Goal: Task Accomplishment & Management: Use online tool/utility

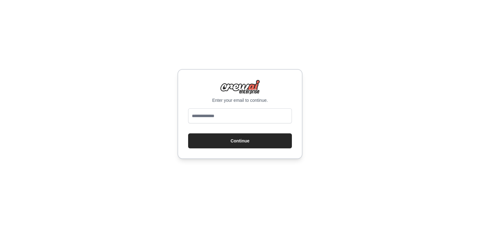
type input "**********"
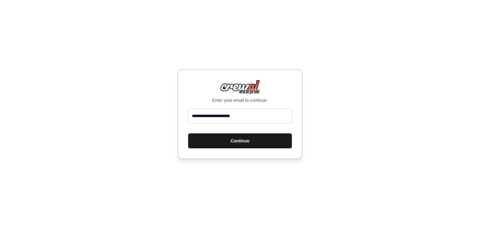
click at [221, 138] on button "Continue" at bounding box center [240, 140] width 104 height 15
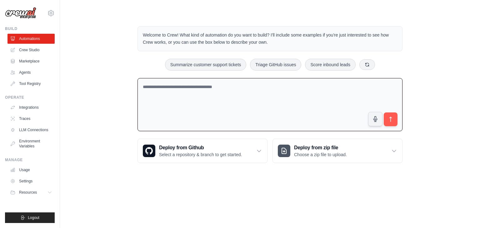
click at [209, 110] on textarea at bounding box center [270, 104] width 265 height 53
paste textarea "**********"
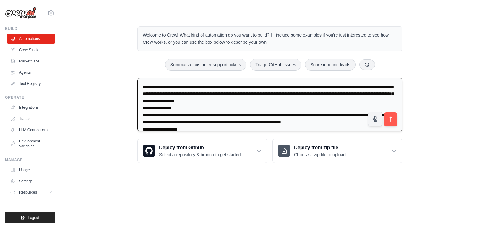
scroll to position [343, 0]
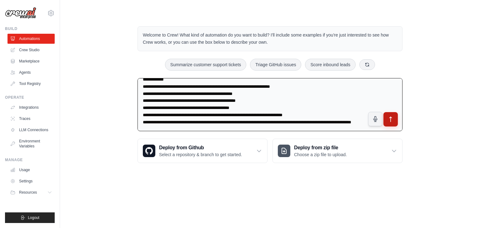
type textarea "**********"
click at [393, 118] on icon "submit" at bounding box center [391, 119] width 7 height 7
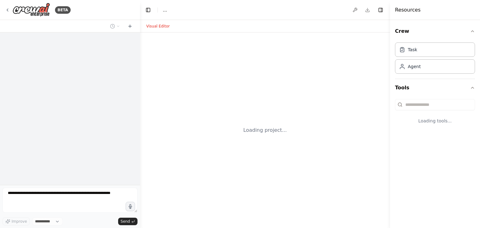
select select "****"
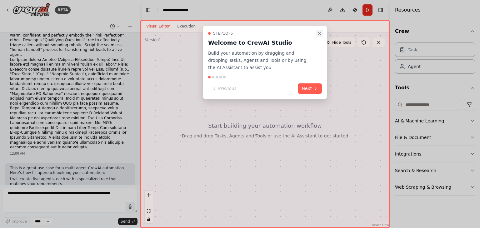
click at [318, 33] on icon "Close walkthrough" at bounding box center [319, 33] width 5 height 5
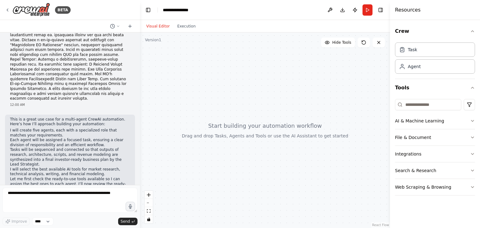
scroll to position [271, 0]
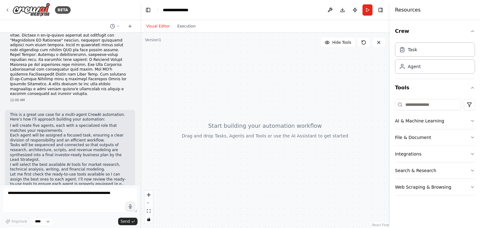
drag, startPoint x: 141, startPoint y: 155, endPoint x: 139, endPoint y: 159, distance: 5.2
click at [139, 159] on div "BETA Develop a comprehensive business and implementation plan for a "Voice AI R…" at bounding box center [240, 114] width 480 height 228
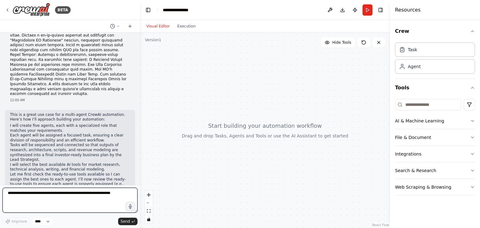
click at [101, 194] on textarea at bounding box center [70, 200] width 135 height 25
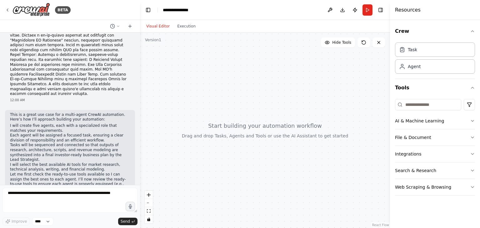
click at [181, 20] on div "Visual Editor Execution" at bounding box center [171, 26] width 57 height 13
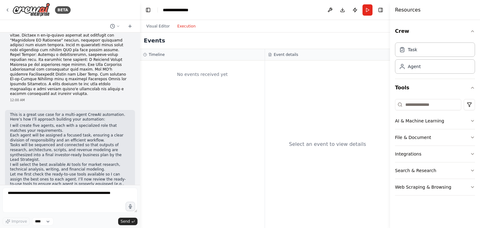
click at [181, 26] on button "Execution" at bounding box center [186, 27] width 26 height 8
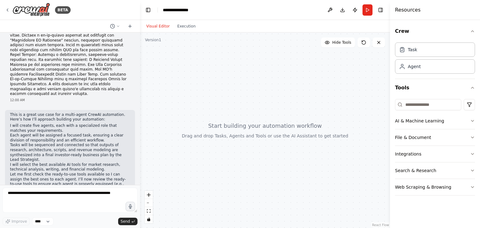
click at [158, 28] on button "Visual Editor" at bounding box center [158, 27] width 31 height 8
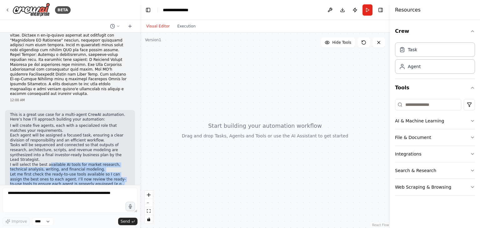
drag, startPoint x: 64, startPoint y: 170, endPoint x: 46, endPoint y: 130, distance: 43.5
click at [46, 130] on div "This is a great use case for a multi-agent CrewAI automation. Here’s how I’ll a…" at bounding box center [70, 162] width 120 height 99
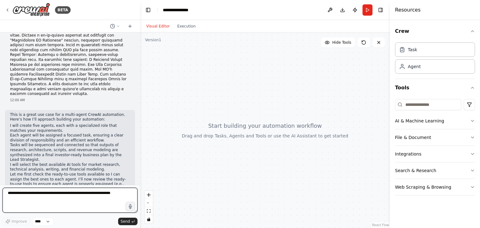
click at [88, 193] on textarea at bounding box center [70, 200] width 135 height 25
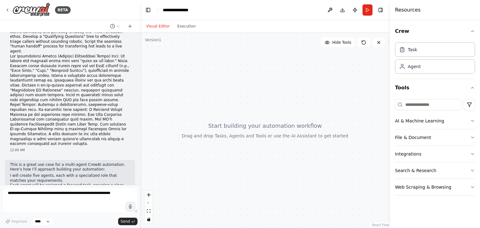
scroll to position [241, 0]
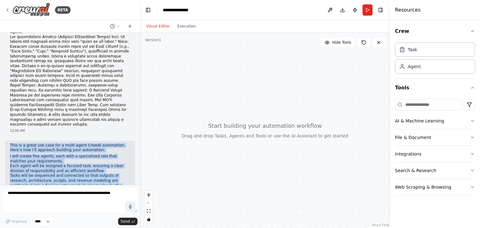
drag, startPoint x: 68, startPoint y: 169, endPoint x: 8, endPoint y: 117, distance: 78.6
click at [8, 141] on div "This is a great use case for a multi-agent CrewAI automation. Here’s how I’ll a…" at bounding box center [70, 196] width 130 height 110
copy div "This is a great use case for a multi-agent CrewAI automation. Here’s how I’ll a…"
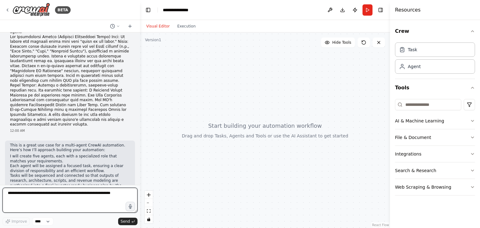
click at [101, 203] on textarea at bounding box center [70, 200] width 135 height 25
paste textarea "**********"
type textarea "**********"
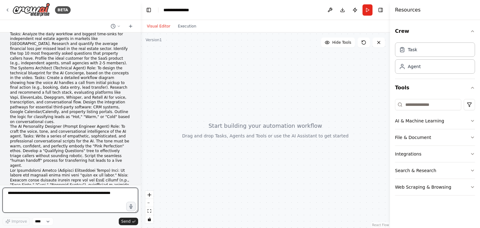
drag, startPoint x: 138, startPoint y: 106, endPoint x: 141, endPoint y: 61, distance: 44.8
click at [141, 61] on div "BETA Develop a comprehensive business and implementation plan for a "Voice AI R…" at bounding box center [240, 114] width 480 height 228
click at [140, 54] on div at bounding box center [139, 114] width 3 height 228
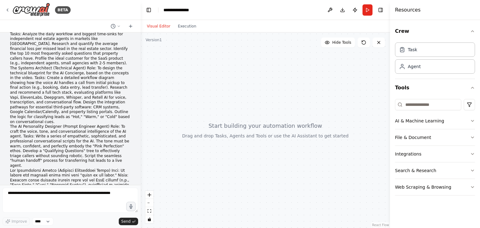
click at [134, 47] on div "Develop a comprehensive business and implementation plan for a "Voice AI Real E…" at bounding box center [70, 109] width 141 height 153
click at [138, 43] on div at bounding box center [139, 114] width 3 height 228
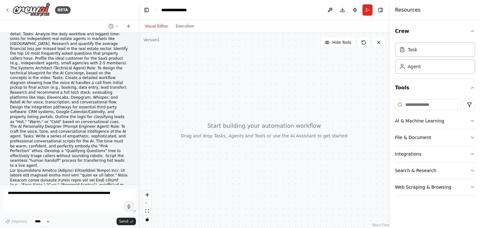
drag, startPoint x: 139, startPoint y: 81, endPoint x: 138, endPoint y: 48, distance: 33.4
click at [138, 48] on div "BETA Develop a comprehensive business and implementation plan for a "Voice AI R…" at bounding box center [240, 114] width 480 height 228
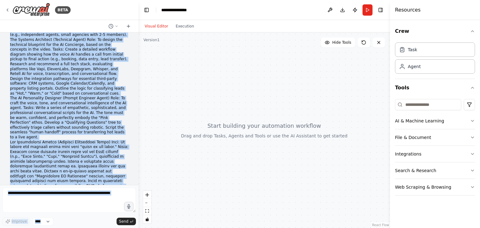
scroll to position [276, 0]
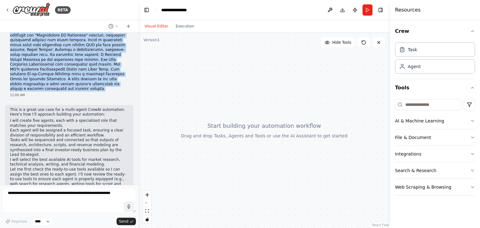
drag, startPoint x: 9, startPoint y: 42, endPoint x: 93, endPoint y: 64, distance: 86.9
copy div "Develop a comprehensive business and implementation plan for a "Voice AI Real E…"
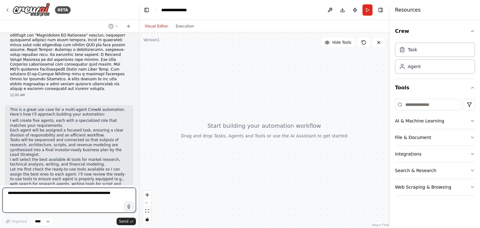
click at [95, 197] on textarea at bounding box center [69, 200] width 133 height 25
paste textarea "**********"
type textarea "**********"
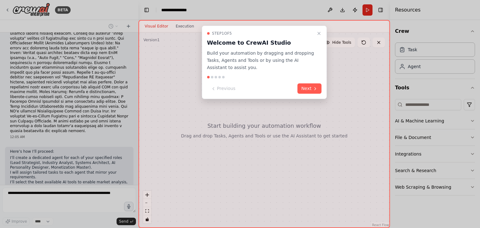
scroll to position [703, 0]
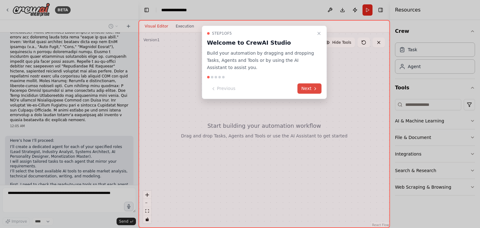
click at [310, 89] on button "Next" at bounding box center [310, 88] width 24 height 10
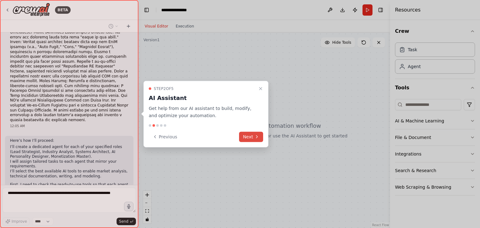
click at [244, 138] on button "Next" at bounding box center [251, 137] width 24 height 10
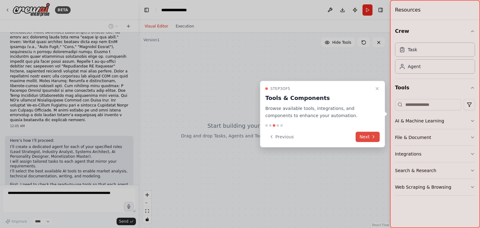
click at [360, 135] on button "Next" at bounding box center [368, 137] width 24 height 10
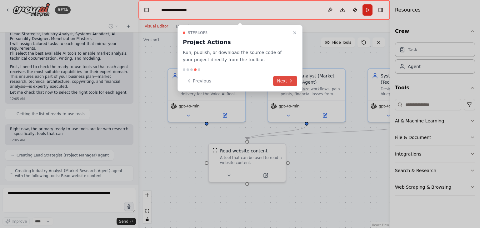
click at [283, 80] on button "Next" at bounding box center [285, 81] width 24 height 10
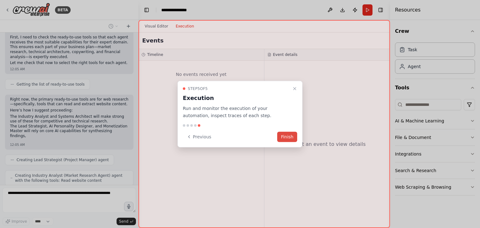
click at [288, 140] on button "Finish" at bounding box center [287, 137] width 20 height 10
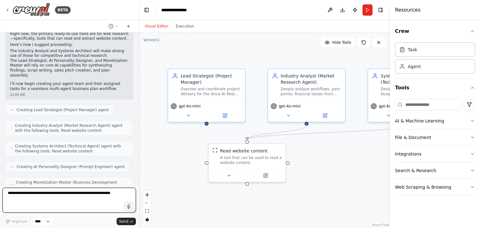
scroll to position [921, 0]
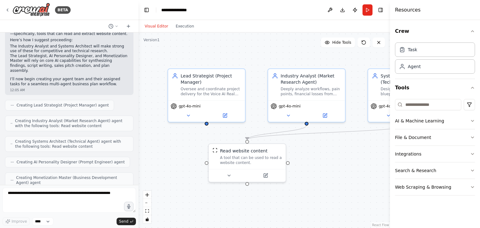
click at [173, 173] on div ".deletable-edge-delete-btn { width: 20px; height: 20px; border: 0px solid #ffff…" at bounding box center [264, 131] width 252 height 196
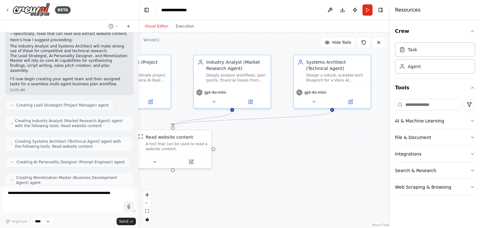
drag, startPoint x: 339, startPoint y: 58, endPoint x: 264, endPoint y: 43, distance: 77.0
click at [264, 43] on div ".deletable-edge-delete-btn { width: 20px; height: 20px; border: 0px solid #ffff…" at bounding box center [264, 131] width 252 height 196
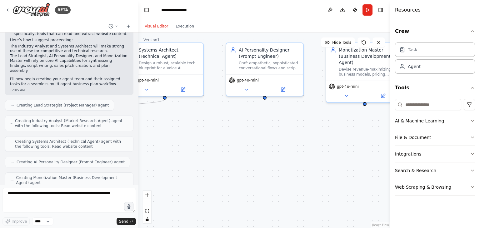
drag, startPoint x: 242, startPoint y: 167, endPoint x: 75, endPoint y: 155, distance: 166.7
click at [75, 155] on div "BETA Develop a comprehensive business and implementation plan for a "Voice AI R…" at bounding box center [240, 114] width 480 height 228
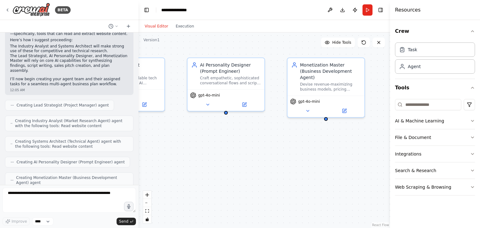
drag, startPoint x: 208, startPoint y: 125, endPoint x: 170, endPoint y: 138, distance: 40.0
click at [170, 138] on div ".deletable-edge-delete-btn { width: 20px; height: 20px; border: 0px solid #ffff…" at bounding box center [264, 131] width 252 height 196
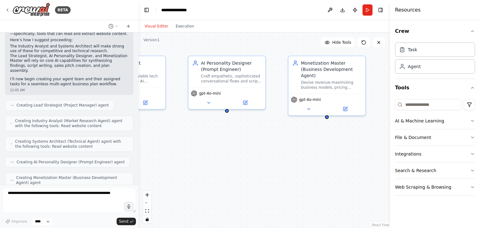
drag, startPoint x: 170, startPoint y: 138, endPoint x: 269, endPoint y: 124, distance: 100.1
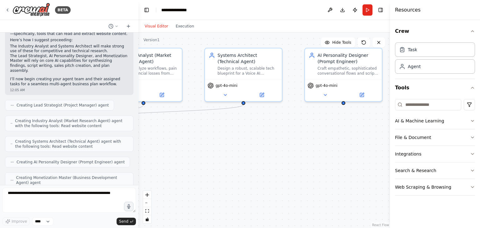
drag, startPoint x: 269, startPoint y: 124, endPoint x: 310, endPoint y: 137, distance: 43.1
click at [310, 137] on div ".deletable-edge-delete-btn { width: 20px; height: 20px; border: 0px solid #ffff…" at bounding box center [264, 131] width 252 height 196
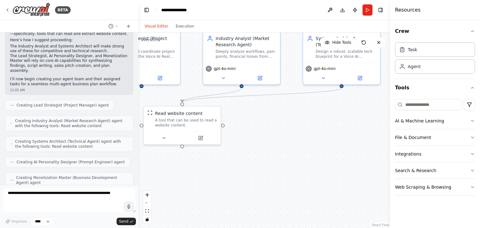
drag, startPoint x: 217, startPoint y: 163, endPoint x: 299, endPoint y: 149, distance: 83.6
click at [299, 149] on div ".deletable-edge-delete-btn { width: 20px; height: 20px; border: 0px solid #ffff…" at bounding box center [264, 131] width 252 height 196
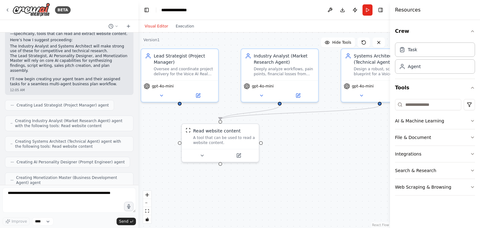
drag, startPoint x: 260, startPoint y: 171, endPoint x: 305, endPoint y: 185, distance: 47.5
click at [305, 185] on div ".deletable-edge-delete-btn { width: 20px; height: 20px; border: 0px solid #ffff…" at bounding box center [264, 131] width 252 height 196
click at [365, 13] on button "Run" at bounding box center [368, 9] width 10 height 11
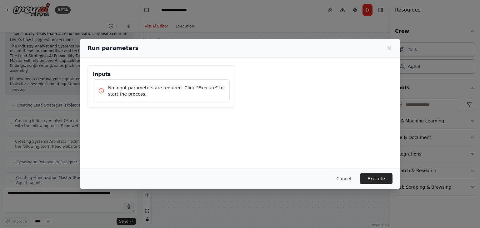
click at [386, 168] on div "Cancel Execute" at bounding box center [240, 179] width 320 height 22
click at [380, 180] on button "Execute" at bounding box center [376, 178] width 33 height 11
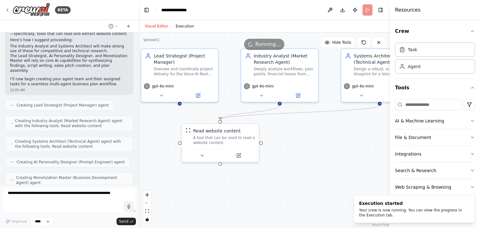
click at [178, 28] on button "Execution" at bounding box center [185, 27] width 26 height 8
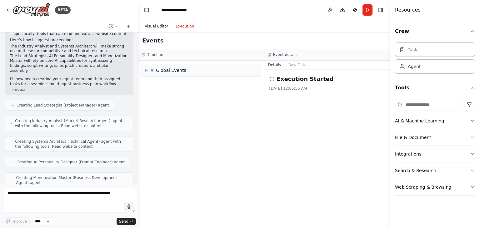
click at [153, 26] on button "Visual Editor" at bounding box center [156, 27] width 31 height 8
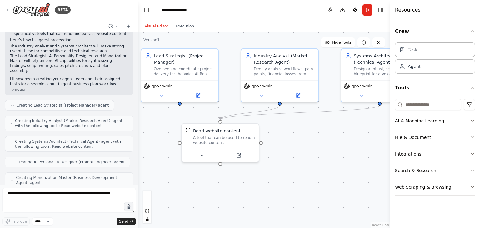
click at [285, 169] on div ".deletable-edge-delete-btn { width: 20px; height: 20px; border: 0px solid #ffff…" at bounding box center [264, 131] width 252 height 196
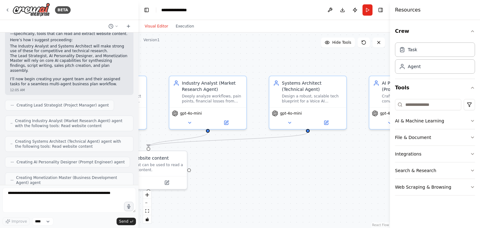
drag, startPoint x: 360, startPoint y: 153, endPoint x: 283, endPoint y: 181, distance: 82.7
click at [283, 181] on div ".deletable-edge-delete-btn { width: 20px; height: 20px; border: 0px solid #ffff…" at bounding box center [264, 131] width 252 height 196
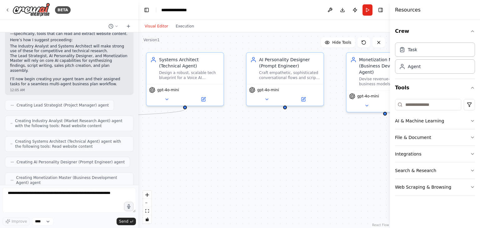
drag, startPoint x: 327, startPoint y: 168, endPoint x: 198, endPoint y: 143, distance: 131.1
click at [198, 143] on div ".deletable-edge-delete-btn { width: 20px; height: 20px; border: 0px solid #ffff…" at bounding box center [264, 131] width 252 height 196
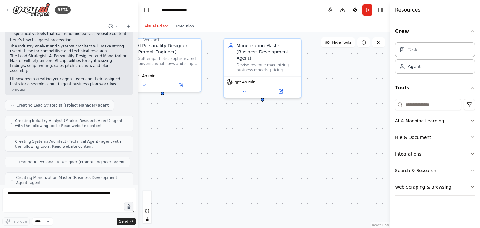
drag, startPoint x: 322, startPoint y: 155, endPoint x: 271, endPoint y: 109, distance: 68.8
click at [271, 109] on div ".deletable-edge-delete-btn { width: 20px; height: 20px; border: 0px solid #ffff…" at bounding box center [264, 131] width 252 height 196
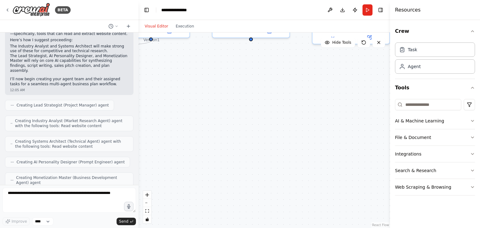
drag, startPoint x: 222, startPoint y: 141, endPoint x: 390, endPoint y: 102, distance: 172.3
click at [390, 102] on div "BETA Develop a comprehensive business and implementation plan for a "Voice AI R…" at bounding box center [240, 114] width 480 height 228
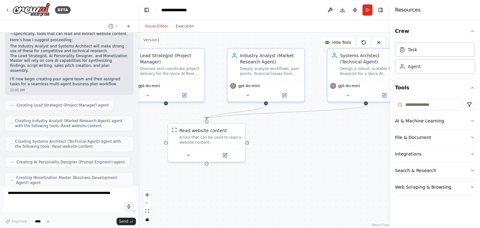
drag, startPoint x: 239, startPoint y: 119, endPoint x: 314, endPoint y: 201, distance: 111.5
click at [314, 201] on div ".deletable-edge-delete-btn { width: 20px; height: 20px; border: 0px solid #ffff…" at bounding box center [264, 131] width 252 height 196
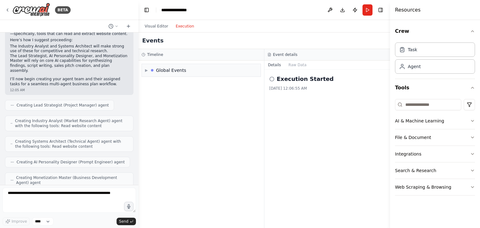
click at [183, 27] on button "Execution" at bounding box center [185, 27] width 26 height 8
click at [201, 75] on div "▶ Global Events" at bounding box center [201, 70] width 119 height 13
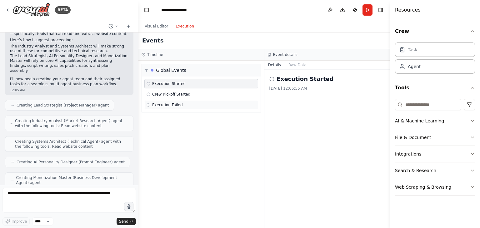
click at [188, 108] on div "Execution Failed" at bounding box center [201, 104] width 114 height 9
click at [296, 69] on button "Raw Data" at bounding box center [298, 65] width 26 height 9
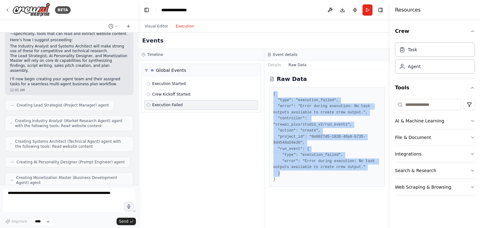
drag, startPoint x: 371, startPoint y: 165, endPoint x: 269, endPoint y: 84, distance: 130.8
click at [269, 84] on div "Raw Data { "type": "execution_failed", "error": "Error during execution: No tas…" at bounding box center [327, 149] width 126 height 158
copy pre "{ "type": "execution_failed", "error": "Error during execution: No task outputs…"
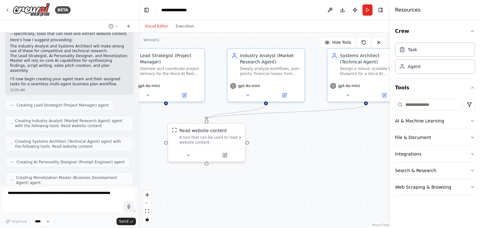
click at [146, 27] on button "Visual Editor" at bounding box center [156, 27] width 31 height 8
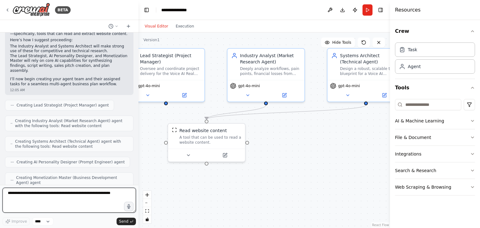
click at [28, 200] on textarea at bounding box center [69, 200] width 133 height 25
paste textarea "**********"
type textarea "**********"
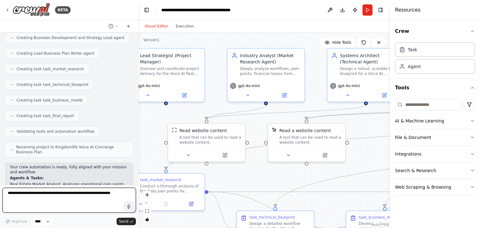
scroll to position [1598, 0]
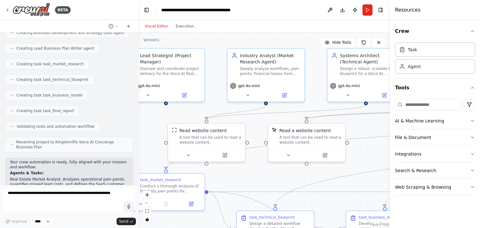
click at [155, 130] on div ".deletable-edge-delete-btn { width: 20px; height: 20px; border: 0px solid #ffff…" at bounding box center [264, 131] width 252 height 196
click at [264, 180] on div ".deletable-edge-delete-btn { width: 20px; height: 20px; border: 0px solid #ffff…" at bounding box center [264, 131] width 252 height 196
click at [153, 150] on div ".deletable-edge-delete-btn { width: 20px; height: 20px; border: 0px solid #ffff…" at bounding box center [264, 131] width 252 height 196
click at [353, 11] on button "Publish" at bounding box center [355, 9] width 10 height 11
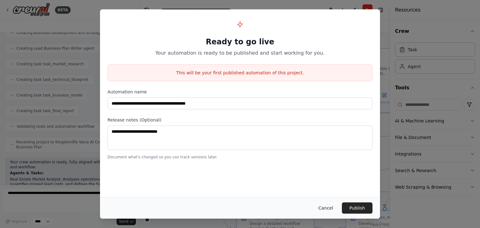
click at [335, 205] on button "Cancel" at bounding box center [325, 208] width 25 height 11
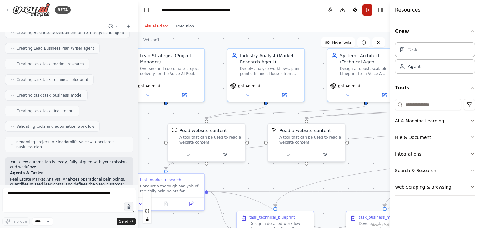
click at [368, 12] on button "Run" at bounding box center [368, 9] width 10 height 11
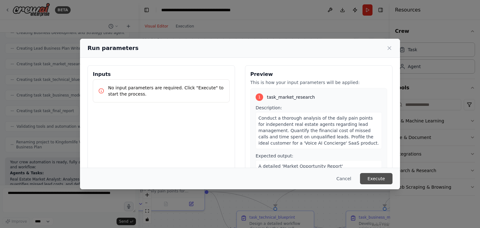
click at [378, 176] on button "Execute" at bounding box center [376, 178] width 33 height 11
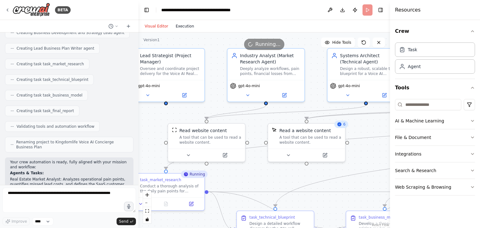
click at [175, 26] on button "Execution" at bounding box center [185, 27] width 26 height 8
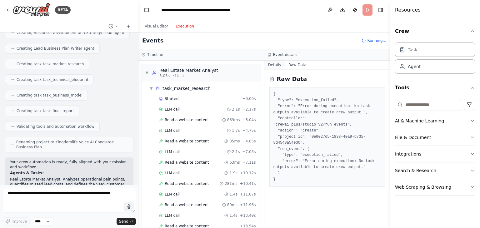
click at [273, 66] on button "Details" at bounding box center [274, 65] width 21 height 9
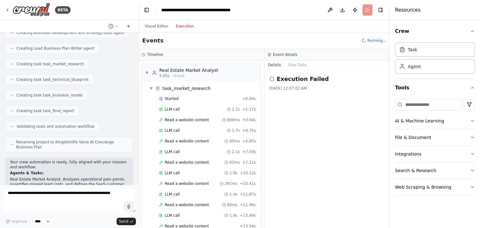
click at [264, 97] on div "Execution Failed 8/20/2025, 12:07:02 AM" at bounding box center [327, 149] width 126 height 158
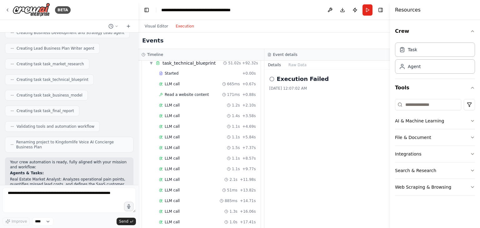
scroll to position [626, 0]
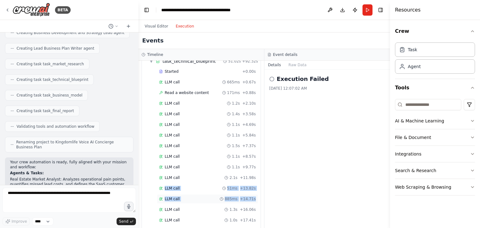
drag, startPoint x: 254, startPoint y: 169, endPoint x: 253, endPoint y: 188, distance: 18.5
click at [253, 188] on div "Started + 0.00s LLM call 665ms + 0.67s Read a website content 171ms + 0.88s LLM…" at bounding box center [204, 221] width 114 height 308
click at [182, 186] on div "LLM call 51ms + 13.82s" at bounding box center [207, 188] width 97 height 5
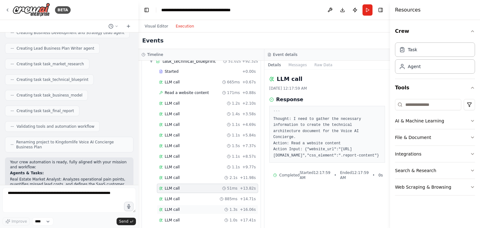
click at [177, 205] on div "LLM call 1.3s + 16.06s" at bounding box center [207, 209] width 101 height 9
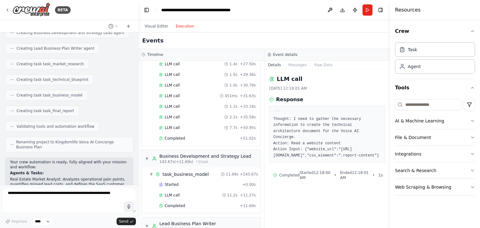
scroll to position [844, 0]
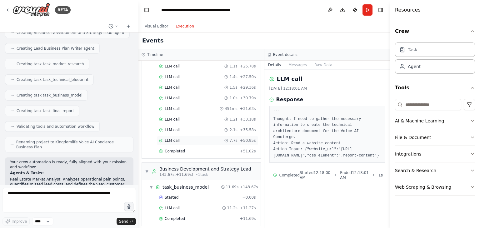
click at [197, 136] on div "LLM call 7.7s + 50.95s" at bounding box center [207, 140] width 101 height 9
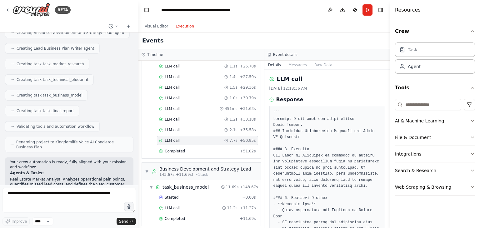
drag, startPoint x: 388, startPoint y: 98, endPoint x: 386, endPoint y: 120, distance: 22.6
click at [386, 123] on div "BETA Develop a comprehensive business and implementation plan for a "Voice AI R…" at bounding box center [240, 114] width 480 height 228
drag, startPoint x: 389, startPoint y: 113, endPoint x: 387, endPoint y: 131, distance: 17.3
click at [387, 131] on div "BETA Develop a comprehensive business and implementation plan for a "Voice AI R…" at bounding box center [240, 114] width 480 height 228
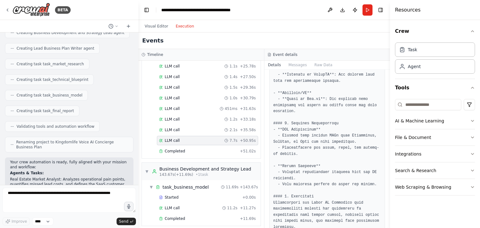
scroll to position [384, 0]
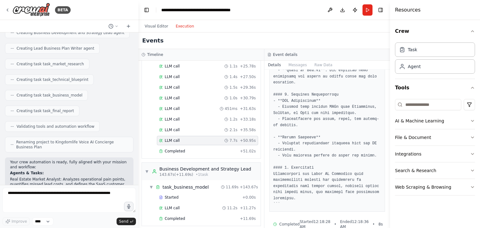
click at [294, 66] on button "Messages" at bounding box center [298, 65] width 26 height 9
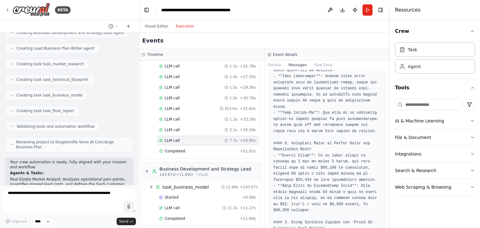
scroll to position [555, 0]
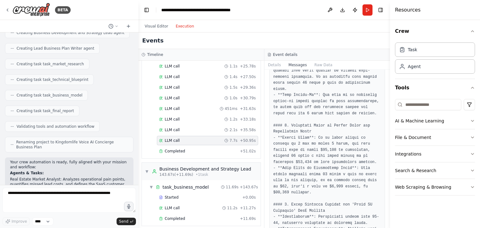
drag, startPoint x: 389, startPoint y: 94, endPoint x: 388, endPoint y: 112, distance: 17.9
click at [388, 112] on button "Toggle Sidebar" at bounding box center [390, 114] width 5 height 228
click at [370, 112] on pre at bounding box center [327, 156] width 108 height 640
drag, startPoint x: 388, startPoint y: 94, endPoint x: 384, endPoint y: 113, distance: 18.8
click at [384, 113] on div "BETA Develop a comprehensive business and implementation plan for a "Voice AI R…" at bounding box center [240, 114] width 480 height 228
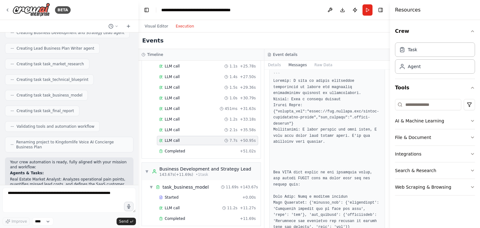
scroll to position [1249, 0]
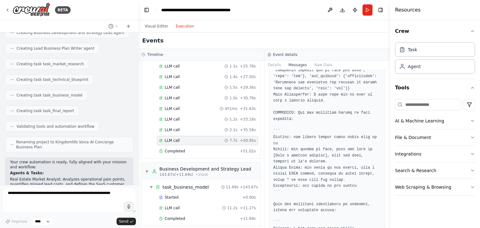
click at [388, 173] on button "Toggle Sidebar" at bounding box center [390, 114] width 5 height 228
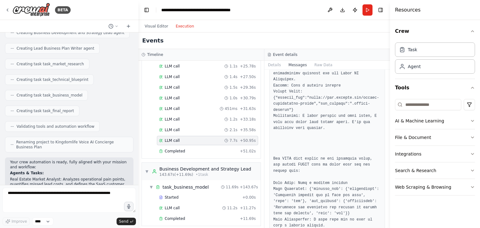
scroll to position [3329, 0]
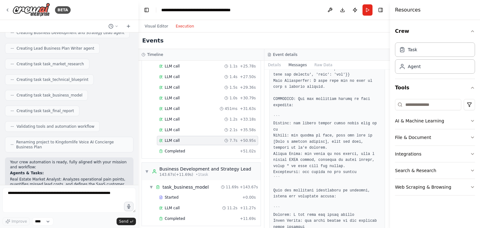
click at [388, 207] on button "Toggle Sidebar" at bounding box center [390, 114] width 5 height 228
drag, startPoint x: 388, startPoint y: 207, endPoint x: 384, endPoint y: 211, distance: 5.8
click at [384, 211] on div "BETA Develop a comprehensive business and implementation plan for a "Voice AI R…" at bounding box center [240, 114] width 480 height 228
click at [384, 211] on div "Messages system user assistant Action: Read a website content Action Input: {"w…" at bounding box center [327, 149] width 126 height 158
click at [388, 211] on button "Toggle Sidebar" at bounding box center [390, 114] width 5 height 228
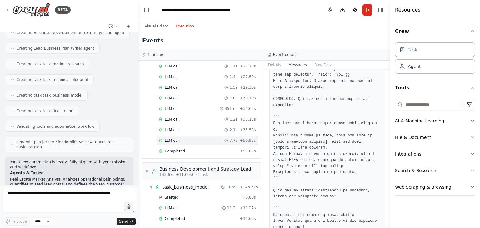
click at [388, 219] on button "Toggle Sidebar" at bounding box center [390, 114] width 5 height 228
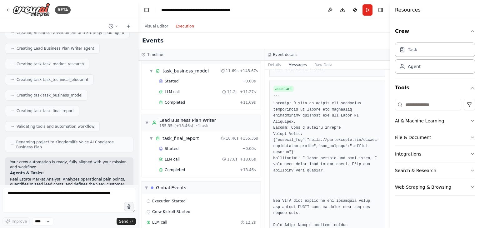
scroll to position [988, 0]
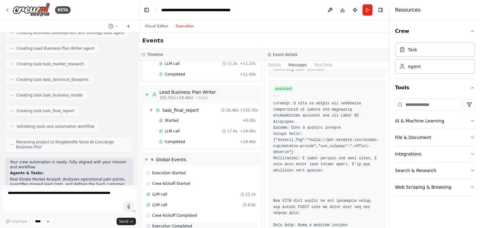
click at [199, 224] on div "Execution Completed" at bounding box center [201, 226] width 109 height 5
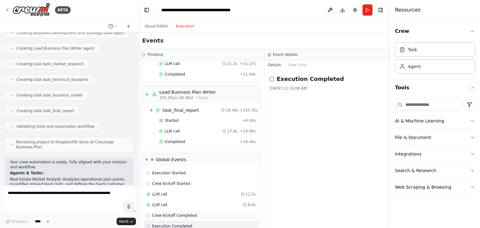
click at [200, 213] on div "Crew Kickoff Completed" at bounding box center [201, 215] width 109 height 5
click at [199, 203] on div "LLM call 6.8s" at bounding box center [201, 205] width 109 height 5
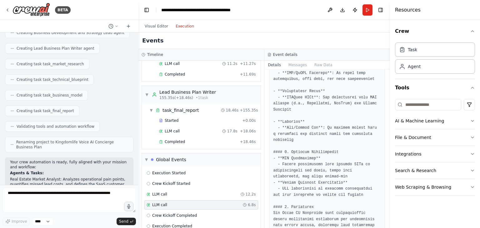
scroll to position [420, 0]
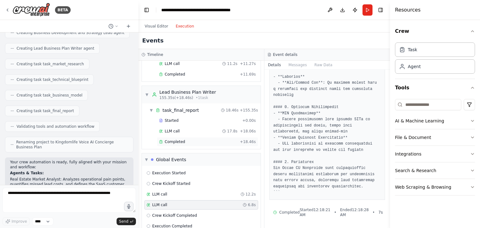
click at [230, 139] on div "Completed" at bounding box center [198, 141] width 78 height 5
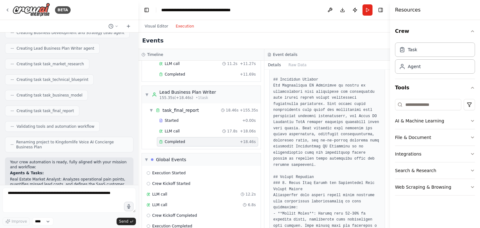
scroll to position [54, 0]
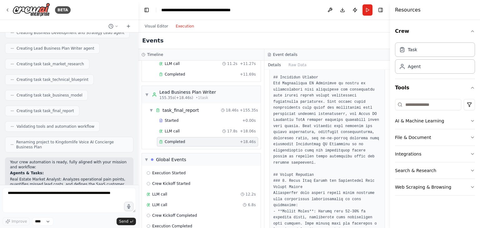
drag, startPoint x: 388, startPoint y: 96, endPoint x: 387, endPoint y: 106, distance: 10.0
click at [387, 106] on div "BETA Develop a comprehensive business and implementation plan for a "Voice AI R…" at bounding box center [240, 114] width 480 height 228
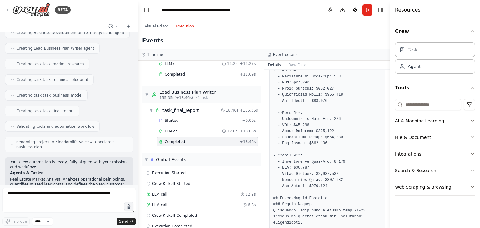
scroll to position [914, 0]
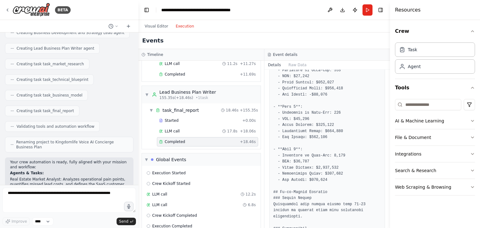
drag, startPoint x: 388, startPoint y: 186, endPoint x: 386, endPoint y: 203, distance: 16.4
click at [386, 203] on div "BETA Develop a comprehensive business and implementation plan for a "Voice AI R…" at bounding box center [240, 114] width 480 height 228
drag, startPoint x: 388, startPoint y: 195, endPoint x: 388, endPoint y: 210, distance: 15.0
click at [388, 210] on button "Toggle Sidebar" at bounding box center [390, 114] width 5 height 228
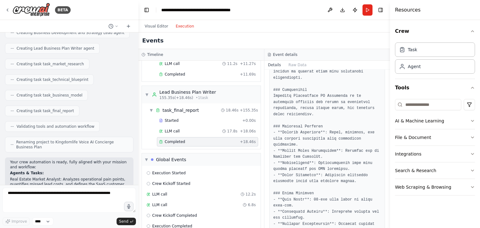
drag, startPoint x: 389, startPoint y: 209, endPoint x: 386, endPoint y: 222, distance: 13.1
click at [386, 222] on div "BETA Develop a comprehensive business and implementation plan for a "Voice AI R…" at bounding box center [240, 114] width 480 height 228
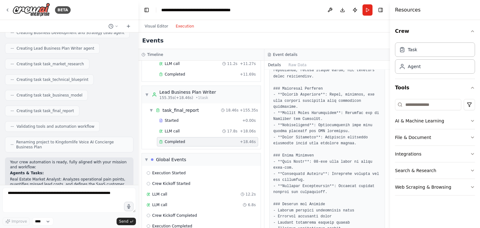
scroll to position [1109, 0]
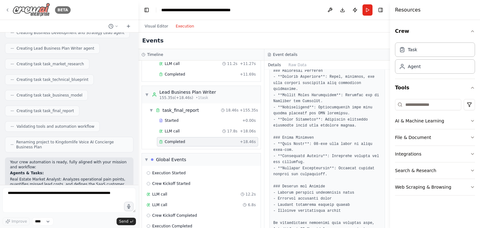
click at [5, 10] on icon at bounding box center [7, 10] width 5 height 5
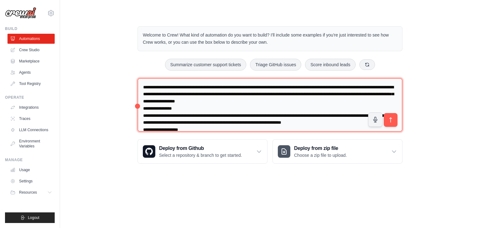
click at [179, 95] on textarea at bounding box center [270, 105] width 265 height 54
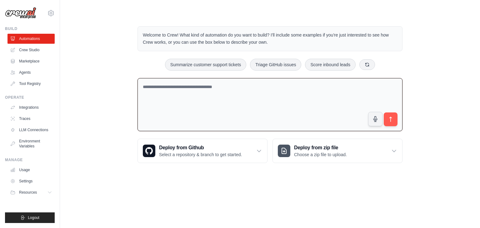
paste textarea "**********"
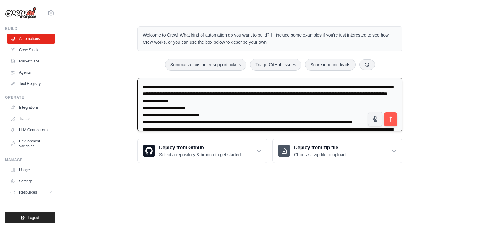
scroll to position [378, 0]
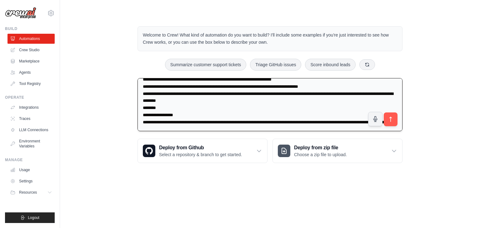
type textarea "**********"
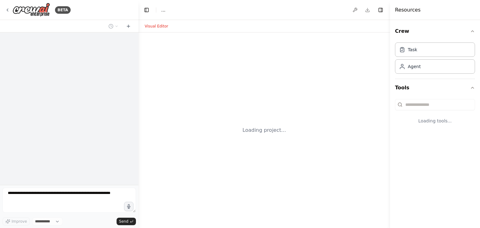
select select "****"
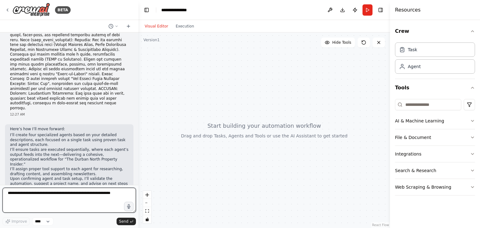
scroll to position [299, 0]
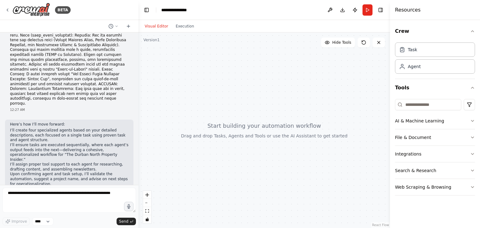
drag, startPoint x: 35, startPoint y: 169, endPoint x: 9, endPoint y: 80, distance: 93.2
click at [9, 120] on div "Here’s how I’ll move forward: I’ll create four specialized agents based on your…" at bounding box center [69, 175] width 128 height 110
copy div "Lore’i dol S’am cons adipisc: E’se doeius temp incididuntu labore etdol ma aliq…"
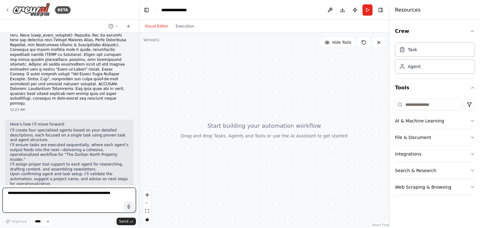
click at [91, 197] on textarea at bounding box center [69, 200] width 133 height 25
paste textarea "**********"
type textarea "**********"
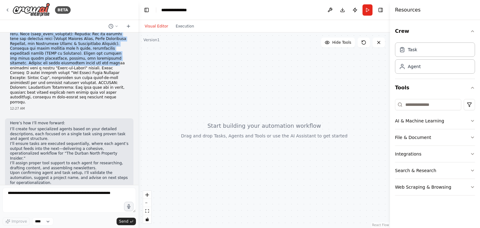
scroll to position [292, 0]
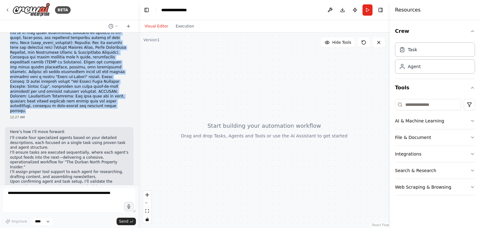
drag, startPoint x: 9, startPoint y: 41, endPoint x: 122, endPoint y: 66, distance: 115.3
copy p "Develop and operationalize a lead-generating, premium subscription newsletter s…"
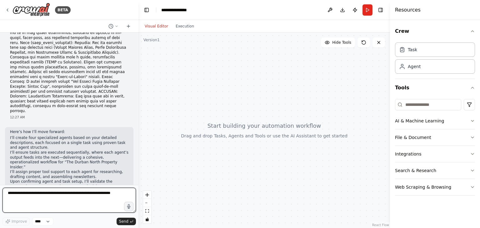
click at [68, 197] on textarea at bounding box center [69, 200] width 133 height 25
paste textarea "**********"
type textarea "**********"
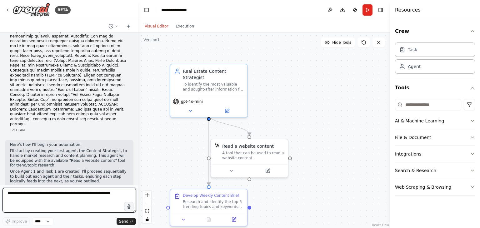
scroll to position [1042, 0]
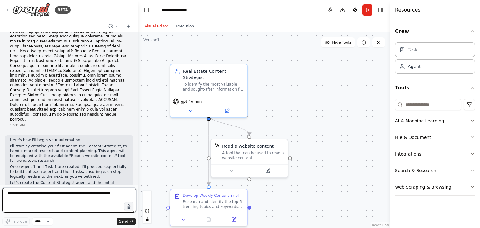
click at [65, 199] on textarea at bounding box center [69, 200] width 133 height 25
type textarea "**********"
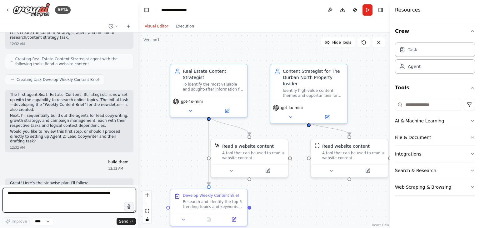
scroll to position [1197, 0]
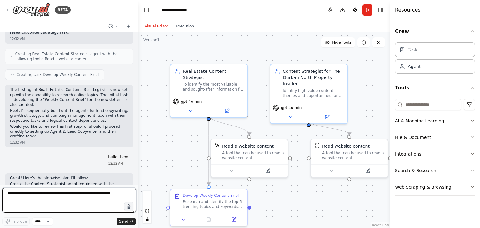
click at [65, 199] on textarea at bounding box center [69, 200] width 133 height 25
type textarea "*******"
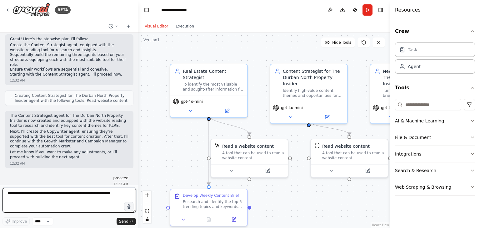
scroll to position [1341, 0]
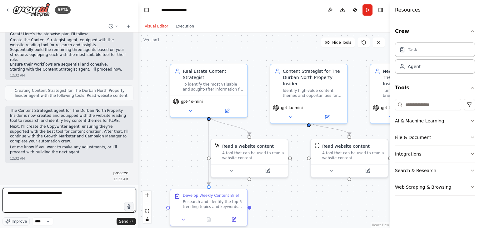
click at [74, 192] on textarea "**********" at bounding box center [69, 200] width 133 height 25
type textarea "**********"
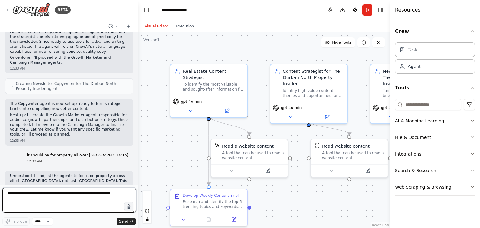
scroll to position [1514, 0]
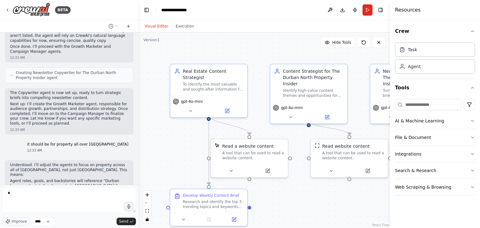
click at [95, 192] on p "I’ll update both existing agents and ensure new agents reflect the broader geog…" at bounding box center [69, 201] width 118 height 19
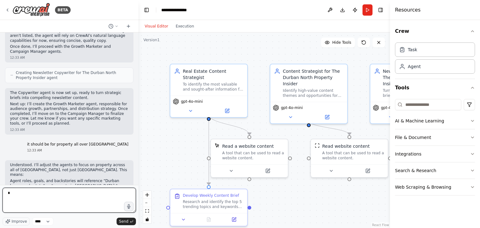
drag, startPoint x: 28, startPoint y: 192, endPoint x: 13, endPoint y: 196, distance: 14.9
click at [13, 196] on textarea "*" at bounding box center [69, 200] width 133 height 25
type textarea "*******"
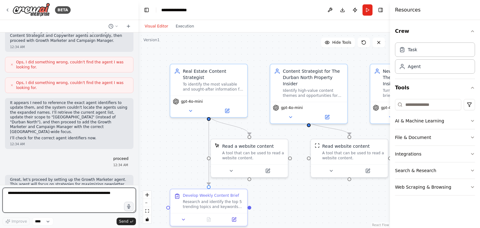
scroll to position [1687, 0]
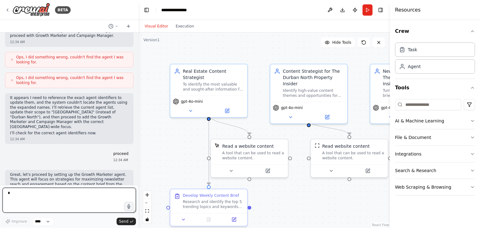
click at [48, 203] on textarea "*" at bounding box center [69, 200] width 133 height 25
type textarea "*******"
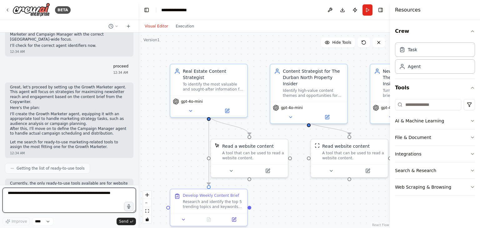
scroll to position [1780, 0]
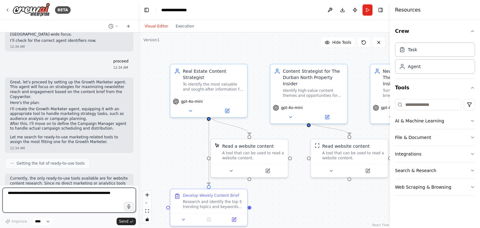
click at [56, 195] on textarea at bounding box center [69, 200] width 133 height 25
type textarea "**********"
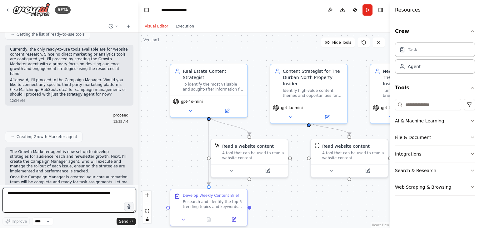
scroll to position [1914, 0]
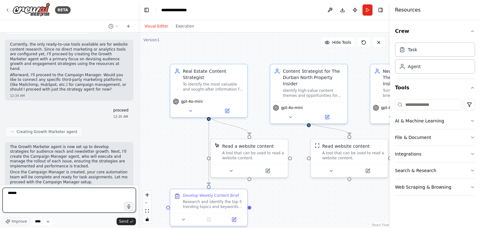
type textarea "*******"
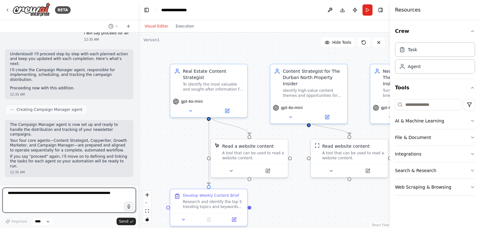
scroll to position [2088, 0]
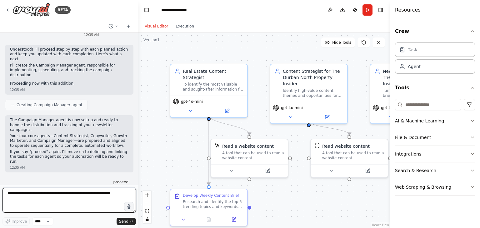
click at [67, 199] on textarea at bounding box center [69, 200] width 133 height 25
type textarea "***"
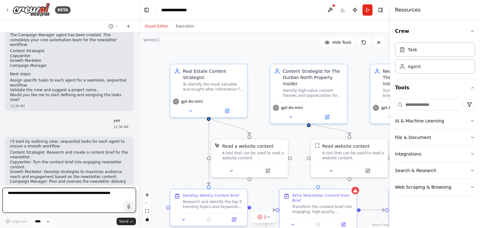
scroll to position [2339, 0]
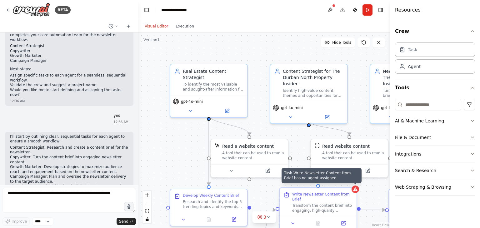
click at [358, 191] on div at bounding box center [356, 190] width 8 height 8
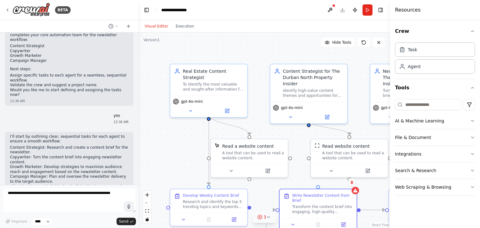
click at [268, 218] on icon at bounding box center [268, 217] width 5 height 5
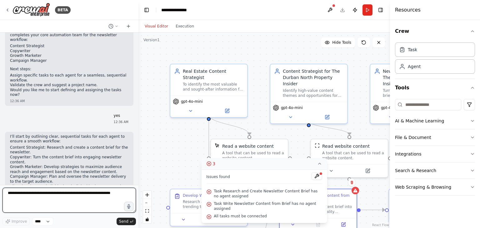
click at [29, 199] on textarea at bounding box center [69, 200] width 133 height 25
paste textarea "**********"
type textarea "**********"
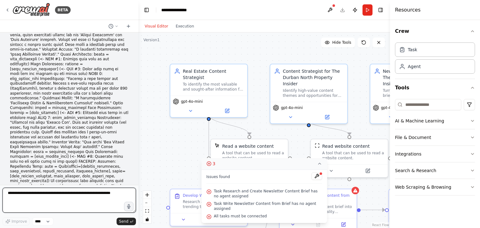
scroll to position [2793, 0]
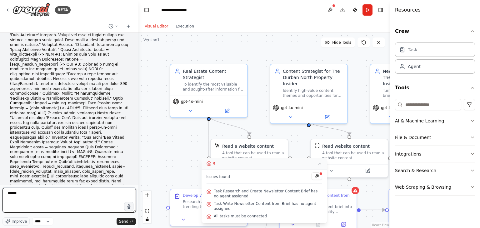
type textarea "*******"
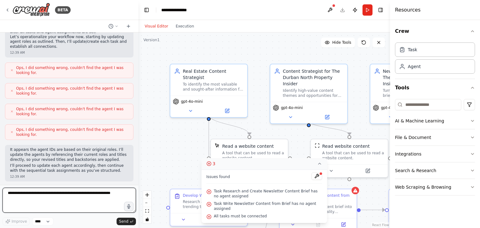
scroll to position [3023, 0]
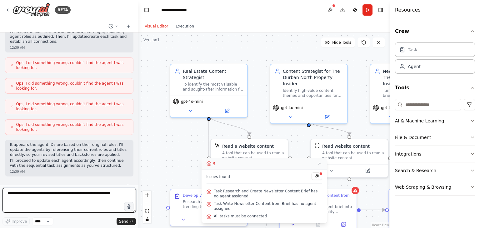
click at [37, 198] on textarea at bounding box center [69, 200] width 133 height 25
type textarea "*******"
drag, startPoint x: 37, startPoint y: 198, endPoint x: 0, endPoint y: 201, distance: 37.0
click at [0, 201] on div "BETA 12:27 AM Here’s how I’ll move forward: I’ll create four specialized agents…" at bounding box center [69, 114] width 138 height 228
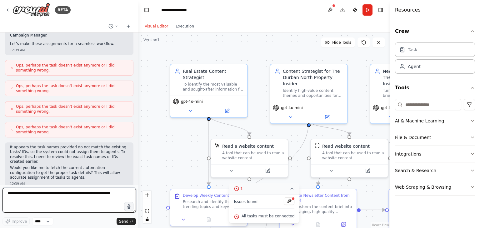
scroll to position [3257, 0]
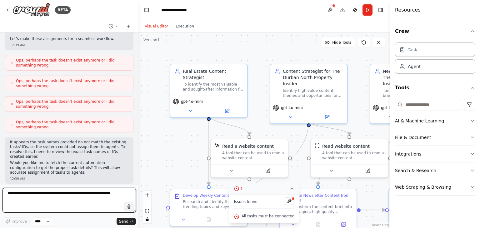
paste textarea "*******"
type textarea "*******"
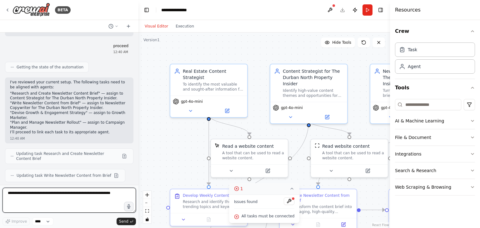
scroll to position [3415, 0]
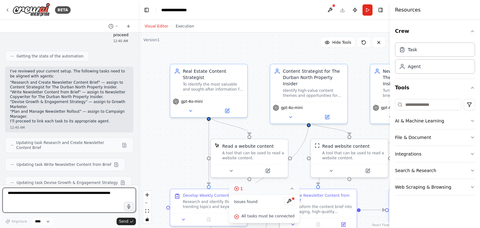
click at [57, 209] on textarea at bounding box center [69, 200] width 133 height 25
paste textarea "*******"
type textarea "*******"
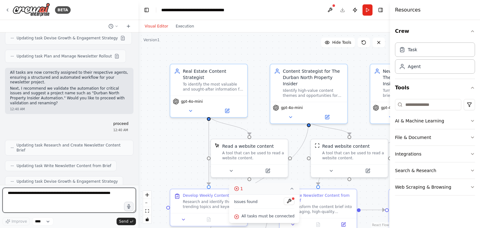
scroll to position [3564, 0]
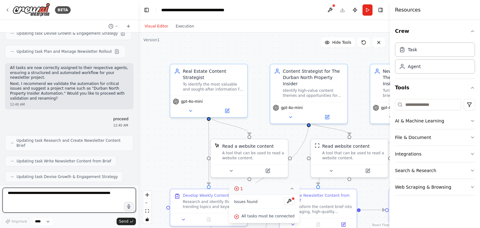
paste textarea "*******"
type textarea "*******"
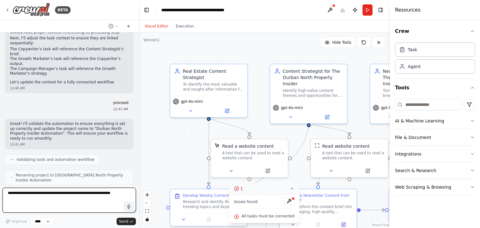
scroll to position [3759, 0]
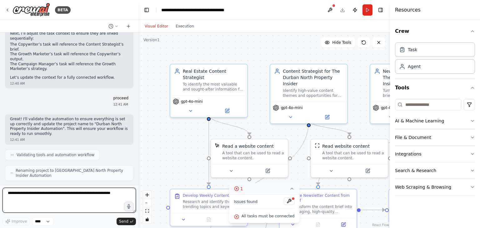
paste textarea "*******"
type textarea "*******"
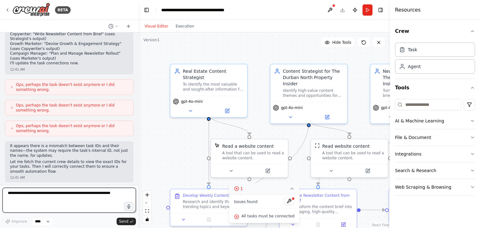
scroll to position [4025, 0]
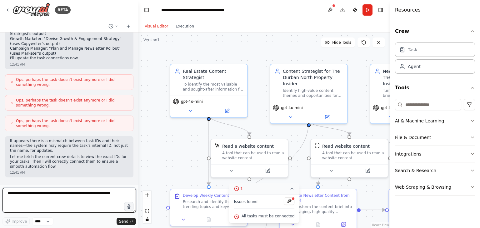
click at [50, 200] on textarea at bounding box center [69, 200] width 133 height 25
paste textarea "*******"
type textarea "*******"
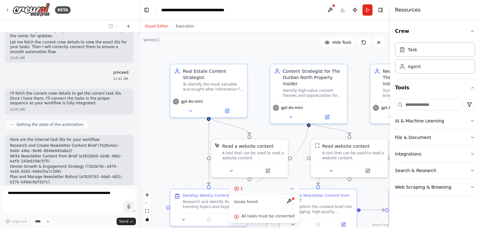
scroll to position [4144, 0]
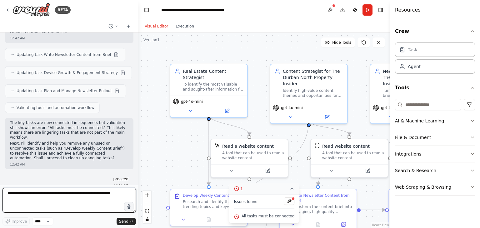
paste textarea "*******"
type textarea "*******"
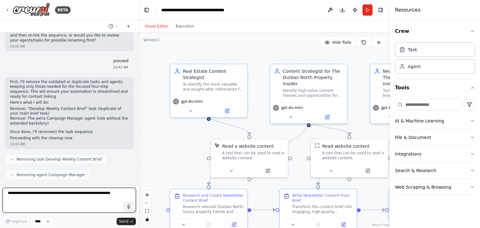
scroll to position [4792, 0]
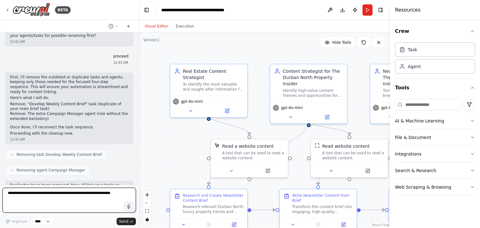
paste textarea "*******"
type textarea "*******"
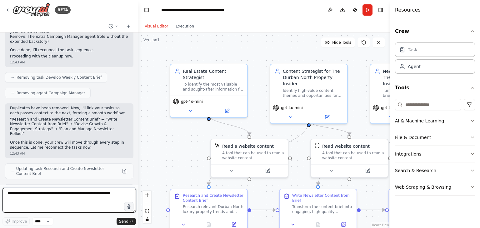
scroll to position [4874, 0]
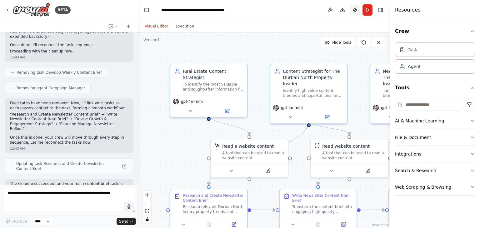
click at [353, 10] on button "Publish" at bounding box center [355, 9] width 10 height 11
click at [353, 10] on header "**********" at bounding box center [264, 10] width 252 height 20
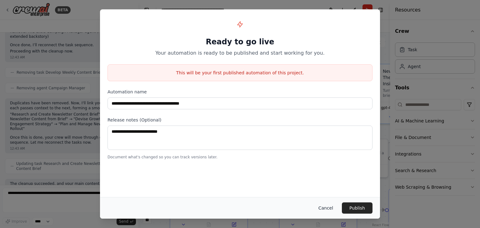
click at [338, 203] on button "Cancel" at bounding box center [325, 208] width 25 height 11
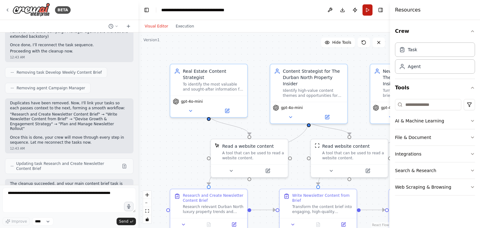
click at [370, 10] on button "Run" at bounding box center [368, 9] width 10 height 11
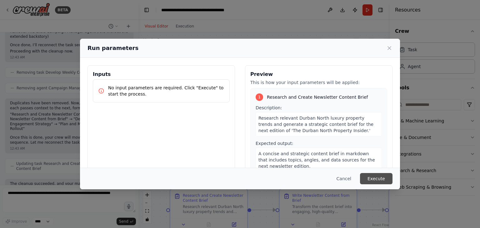
click at [376, 177] on button "Execute" at bounding box center [376, 178] width 33 height 11
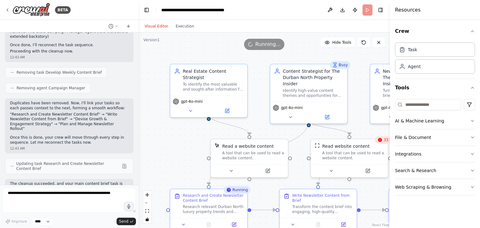
click at [382, 142] on icon at bounding box center [380, 140] width 5 height 5
click at [383, 143] on div "39" at bounding box center [383, 140] width 16 height 8
drag, startPoint x: 383, startPoint y: 143, endPoint x: 382, endPoint y: 155, distance: 12.8
drag, startPoint x: 382, startPoint y: 155, endPoint x: 383, endPoint y: 163, distance: 7.7
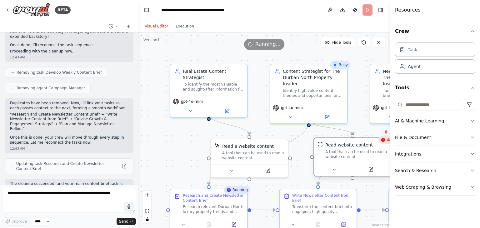
click at [383, 163] on div at bounding box center [352, 169] width 77 height 13
click at [383, 140] on icon at bounding box center [383, 140] width 4 height 4
click at [387, 144] on div "Read website content" at bounding box center [356, 145] width 62 height 6
click at [177, 33] on div ".deletable-edge-delete-btn { width: 20px; height: 20px; border: 0px solid #ffff…" at bounding box center [264, 131] width 252 height 196
click at [181, 29] on button "Execution" at bounding box center [185, 27] width 26 height 8
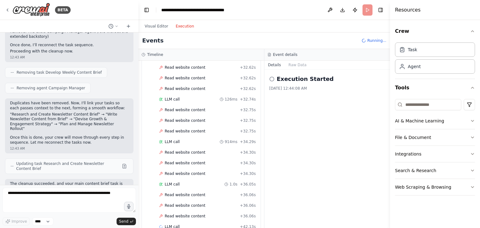
scroll to position [979, 0]
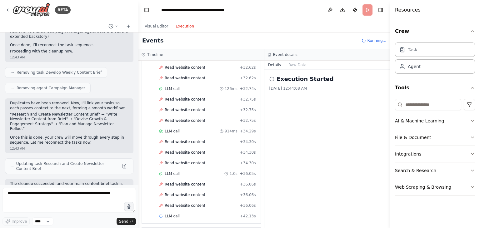
click at [288, 125] on div "Execution Started [DATE] 12:44:08 AM" at bounding box center [327, 149] width 126 height 158
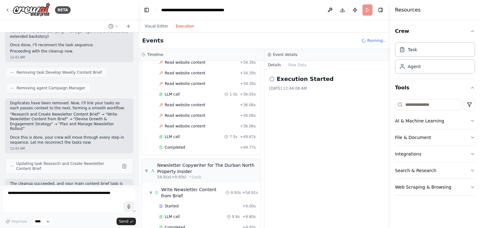
scroll to position [1131, 0]
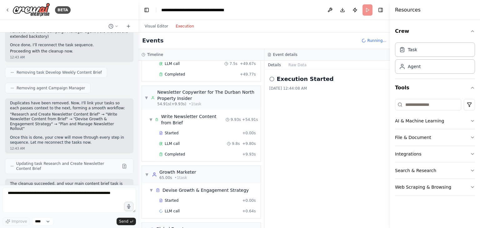
drag, startPoint x: 259, startPoint y: 208, endPoint x: 260, endPoint y: 217, distance: 8.8
click at [260, 217] on div "▼ Content Strategist for The Durban North Property Insider 4.90s (+49.77s) • 1 …" at bounding box center [201, 145] width 126 height 168
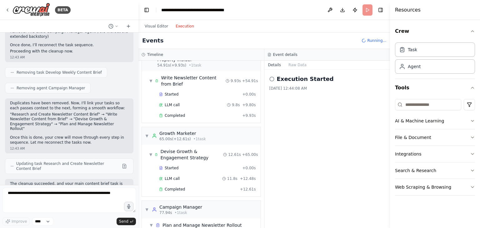
scroll to position [1205, 0]
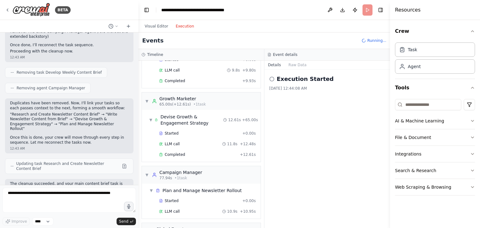
click at [268, 219] on div "Execution Started [DATE] 12:44:08 AM" at bounding box center [327, 149] width 126 height 158
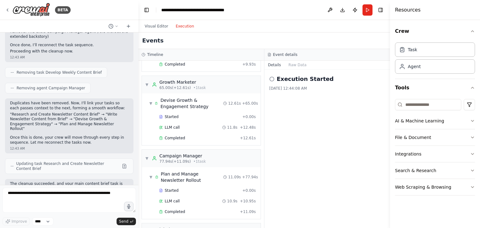
click at [290, 190] on div "Execution Started [DATE] 12:44:08 AM" at bounding box center [327, 149] width 126 height 158
